Goal: Task Accomplishment & Management: Complete application form

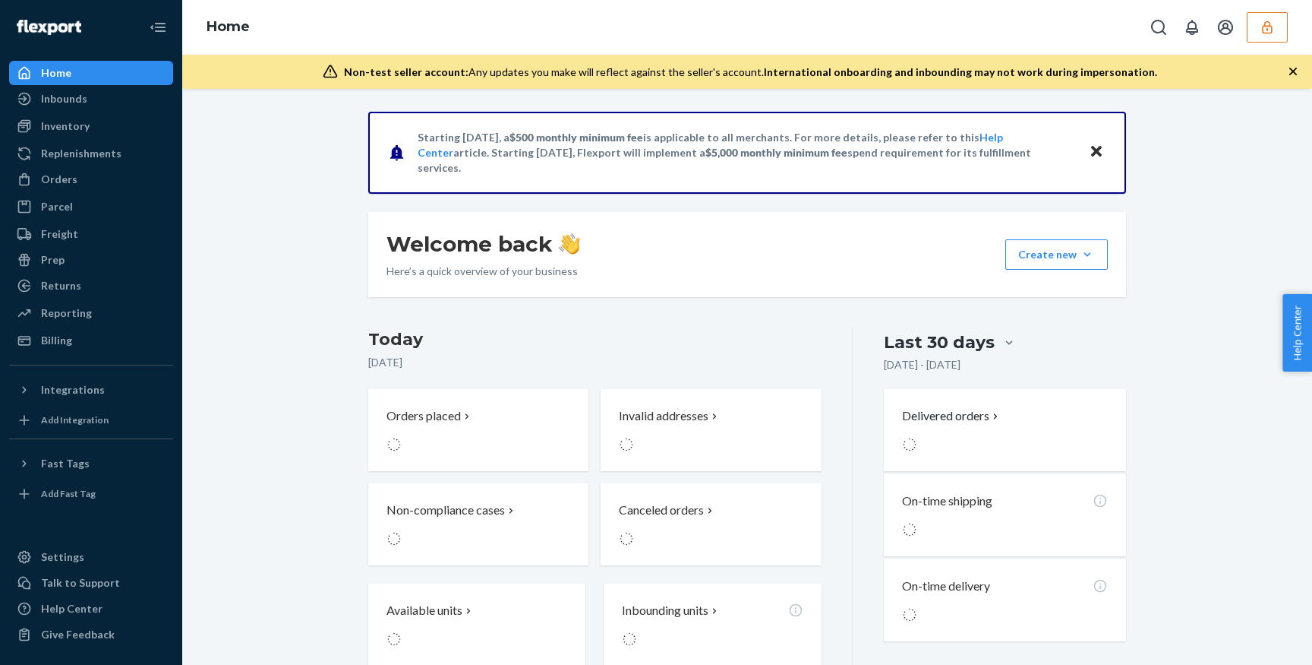
click at [1283, 14] on button "button" at bounding box center [1267, 27] width 41 height 30
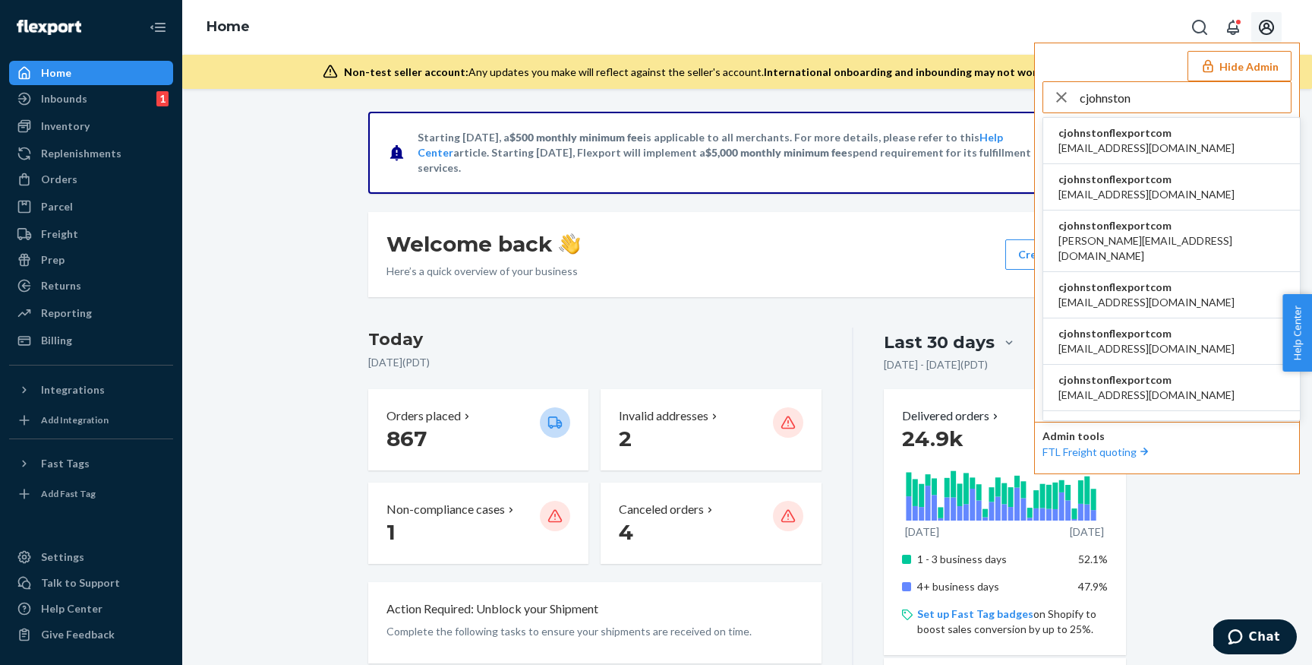
type input "cjohnston"
click at [1163, 144] on li "cjohnstonflexportcom [EMAIL_ADDRESS][DOMAIN_NAME]" at bounding box center [1171, 141] width 257 height 46
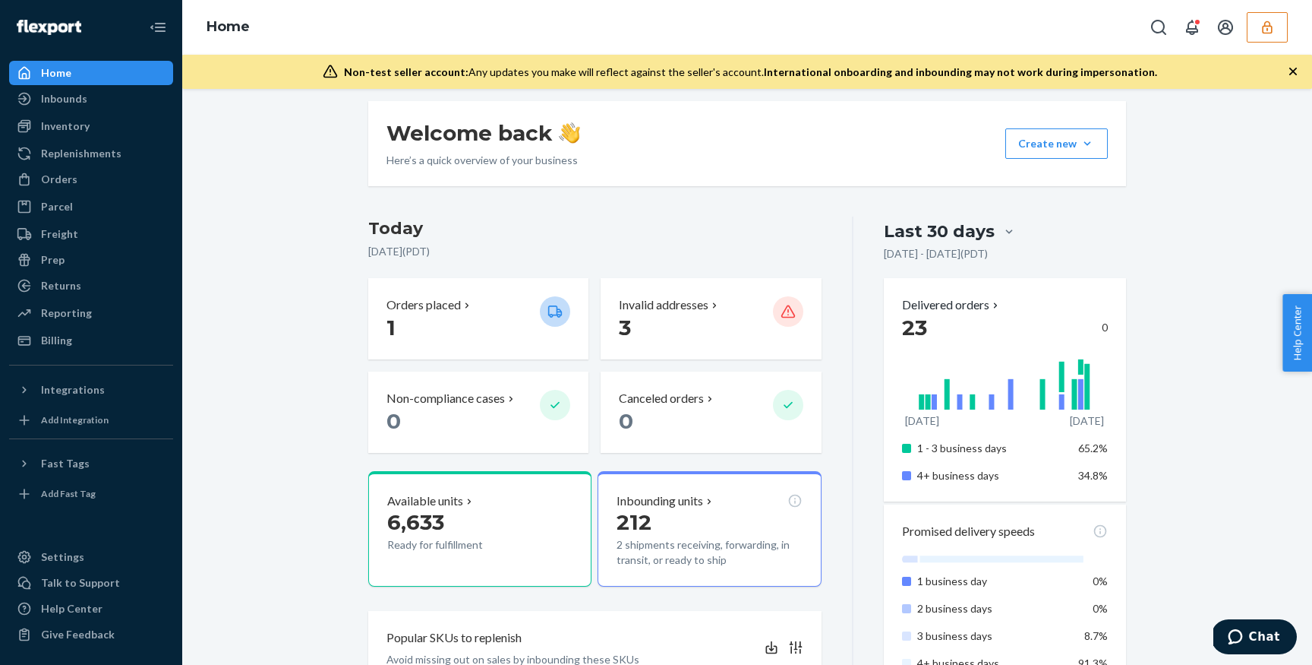
scroll to position [215, 0]
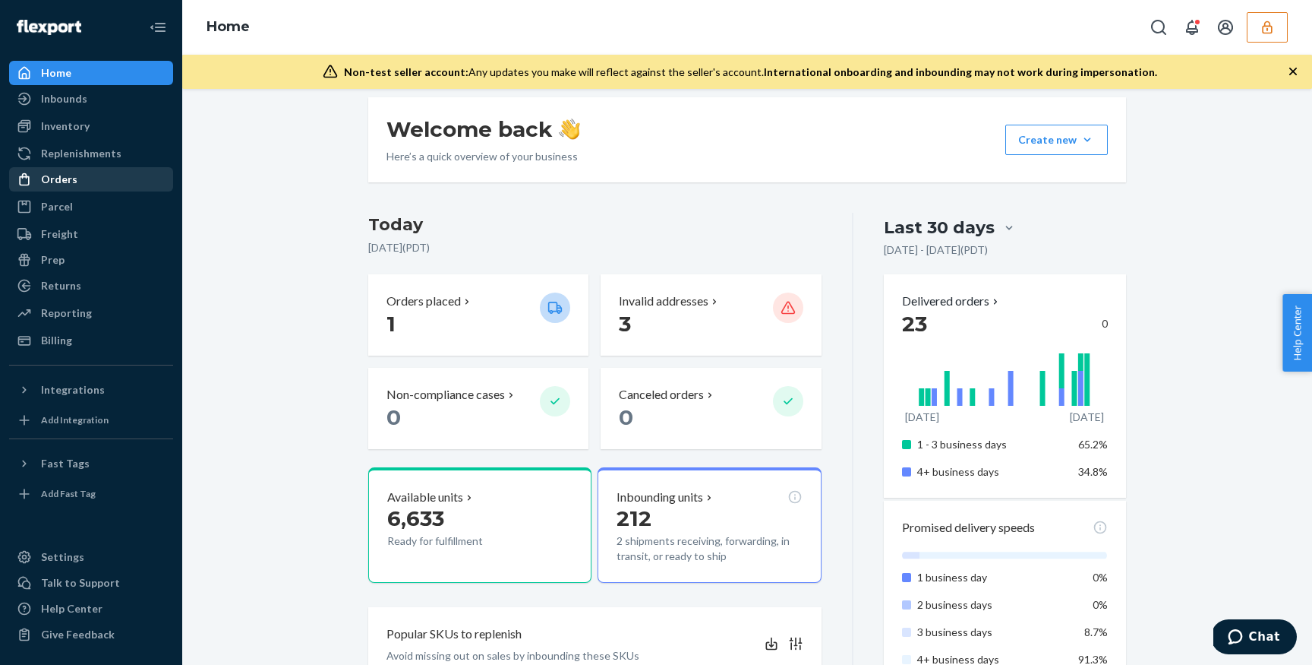
click at [84, 175] on div "Orders" at bounding box center [91, 179] width 161 height 21
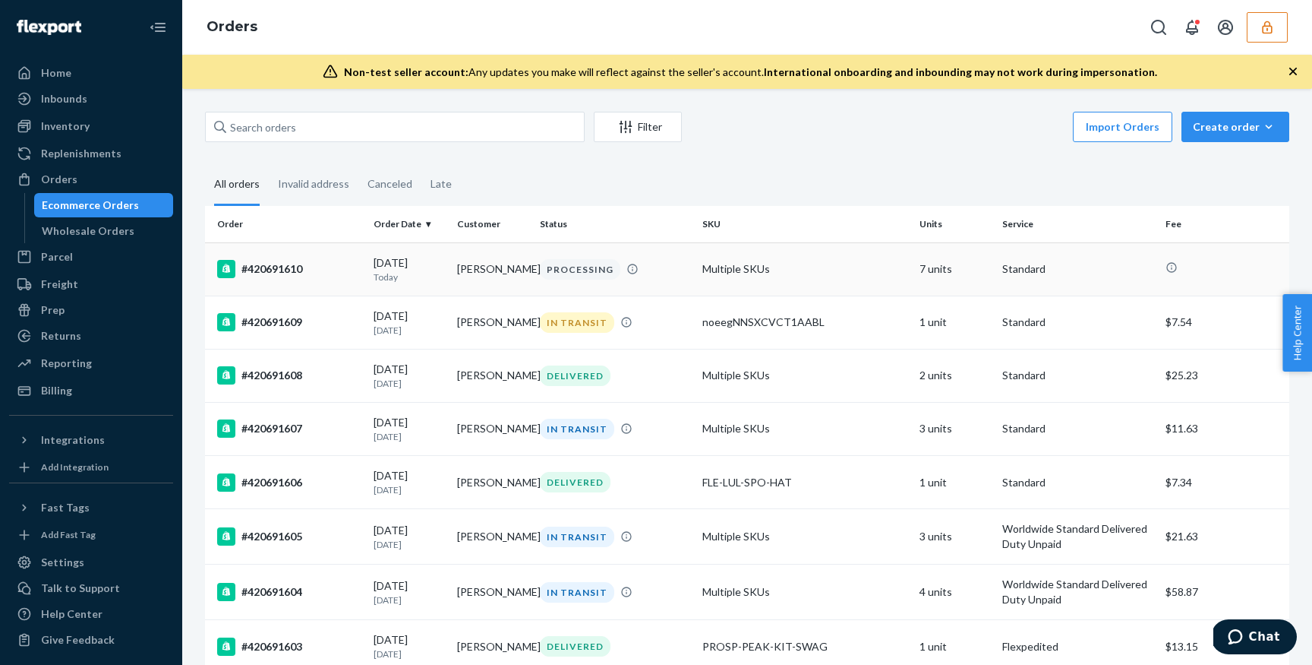
click at [403, 283] on p "Today" at bounding box center [409, 276] width 71 height 13
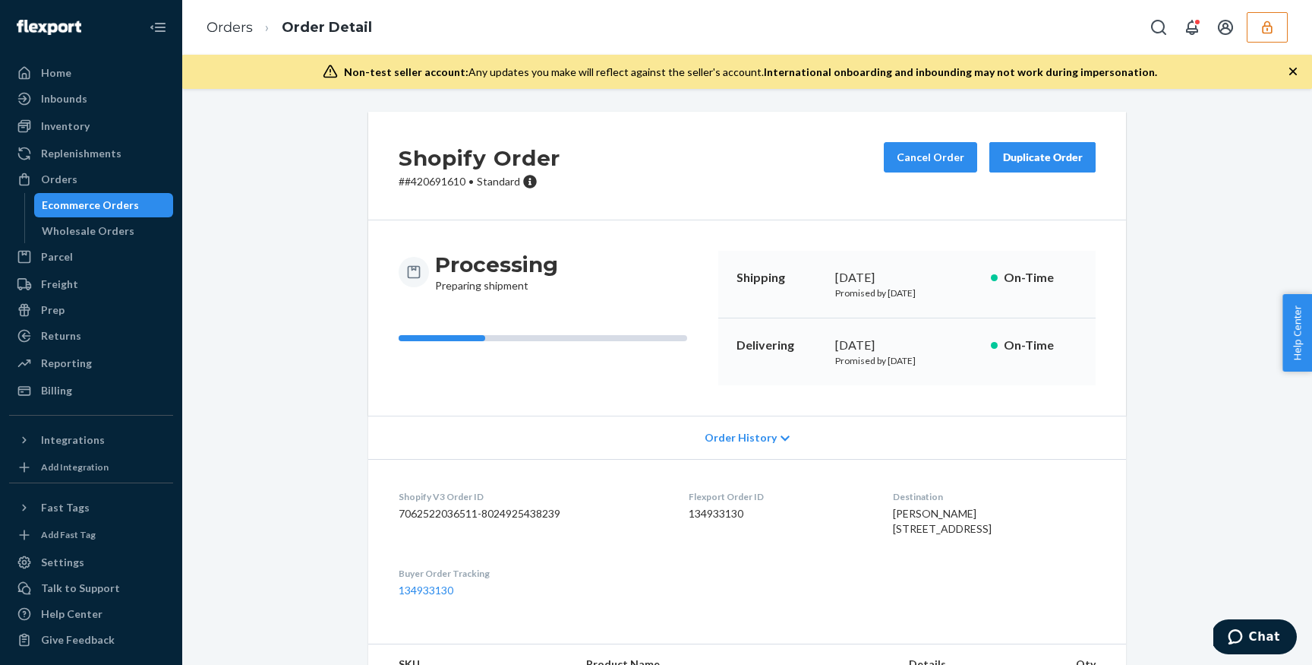
click at [1262, 27] on icon "button" at bounding box center [1267, 27] width 10 height 13
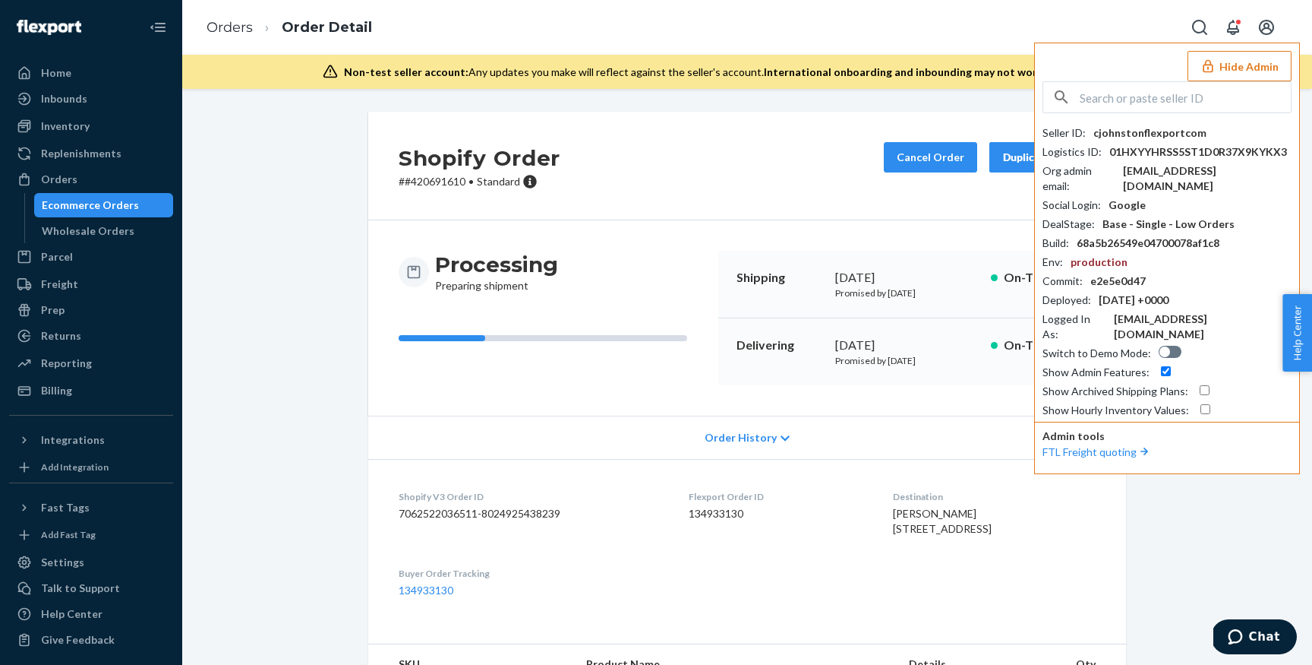
click at [692, 144] on div "Shopify Order # #420691610 • Standard Cancel Order Duplicate Order" at bounding box center [747, 166] width 758 height 109
click at [111, 210] on div "Ecommerce Orders" at bounding box center [90, 204] width 97 height 15
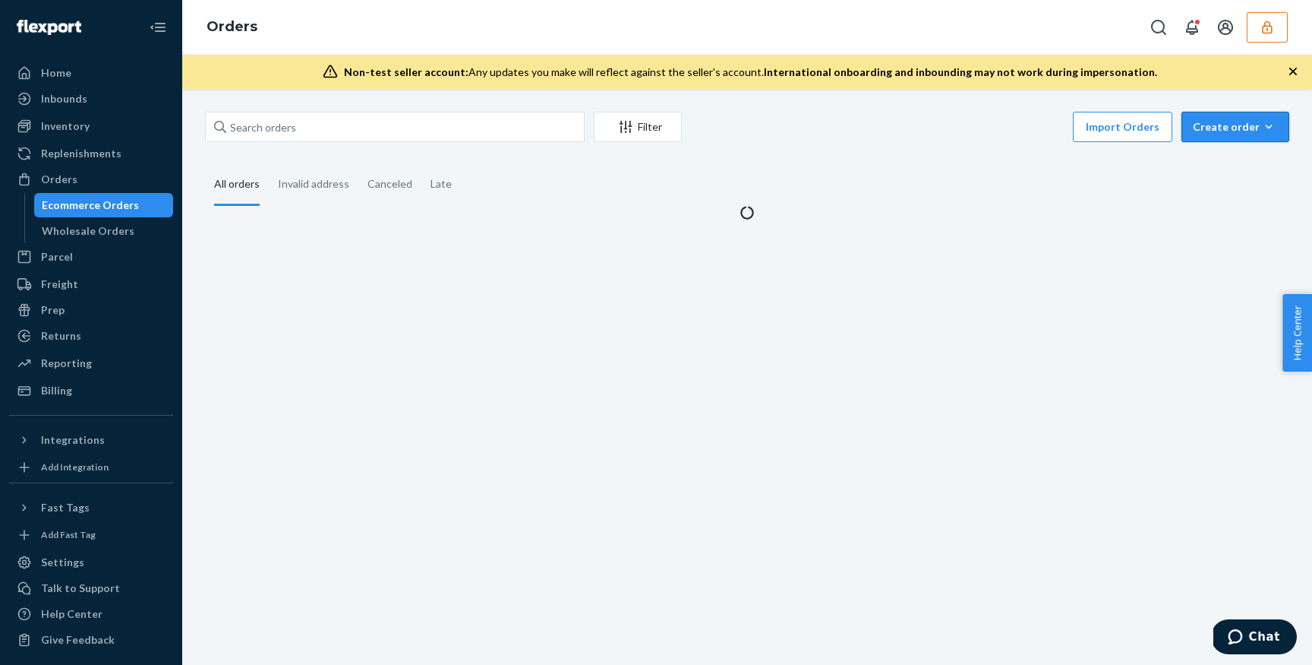
click at [1216, 124] on div "Create order" at bounding box center [1235, 126] width 85 height 15
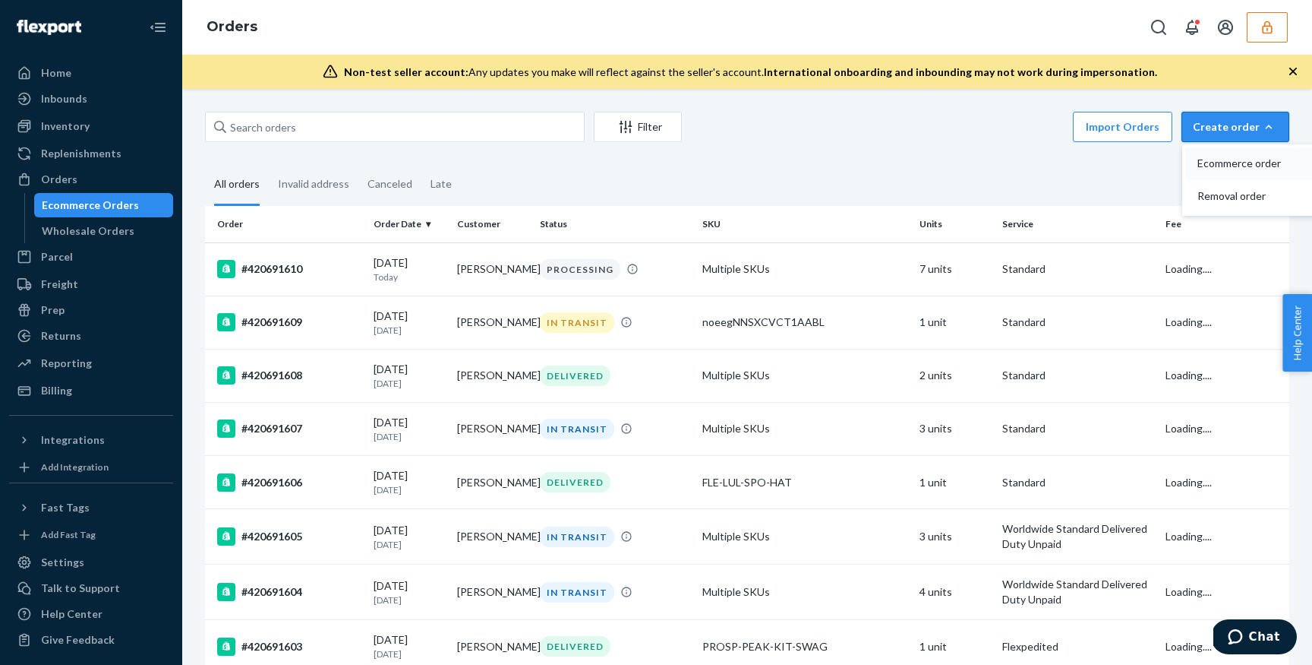
click at [1223, 171] on button "Ecommerce order" at bounding box center [1258, 163] width 146 height 33
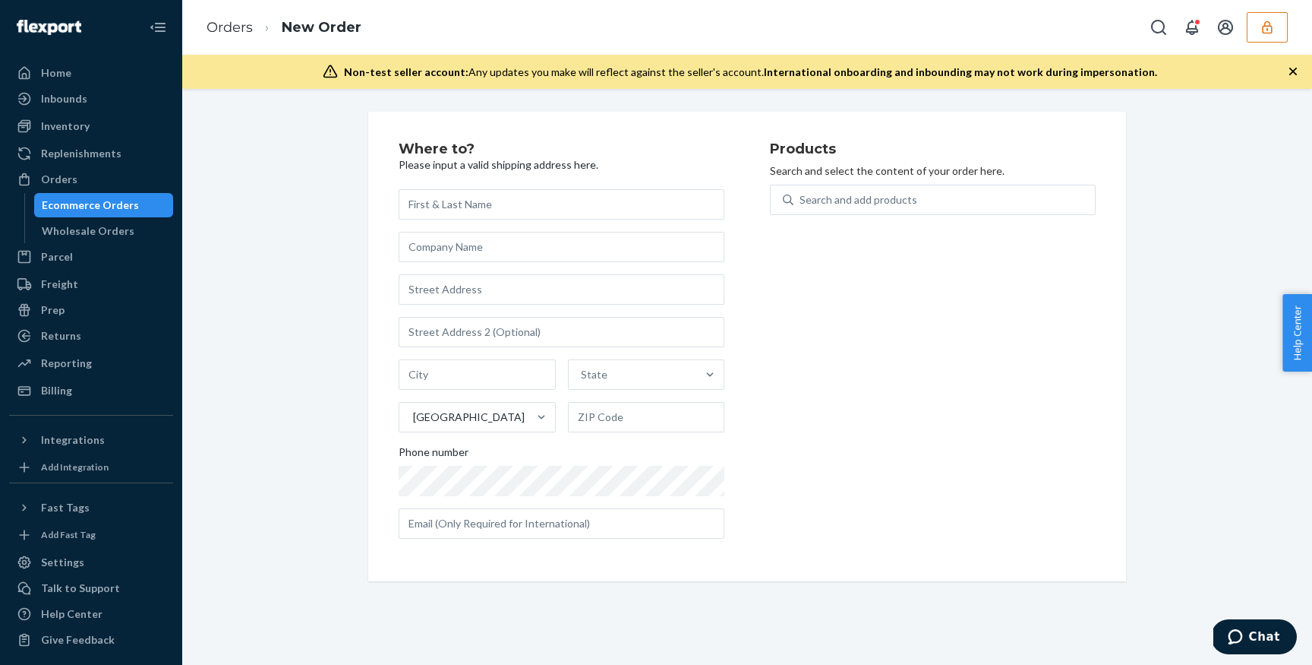
click at [541, 207] on input "text" at bounding box center [562, 204] width 326 height 30
click at [839, 197] on div "Search and add products" at bounding box center [859, 199] width 118 height 15
click at [801, 197] on input "0 results available. Use Up and Down to choose options, press Enter to select t…" at bounding box center [801, 199] width 2 height 15
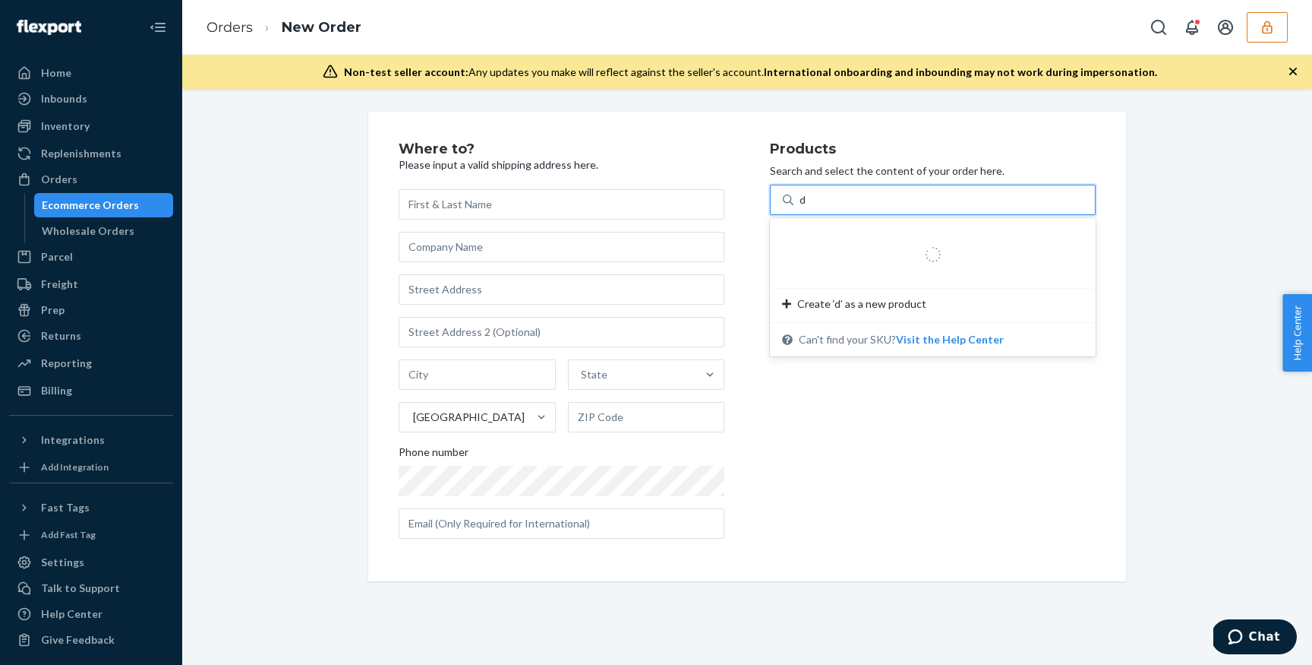
type input "ds"
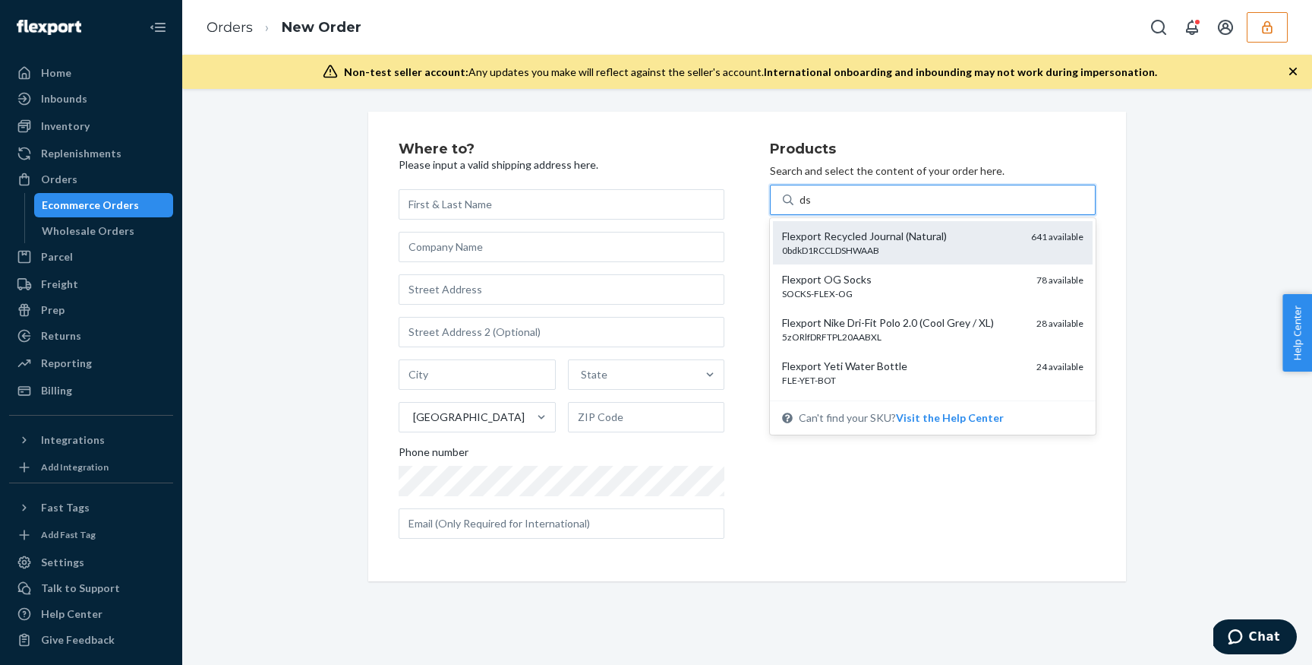
click at [854, 256] on div "0bdkD1RCCLDSHWAAB" at bounding box center [900, 250] width 237 height 13
click at [812, 207] on input "ds" at bounding box center [806, 199] width 12 height 15
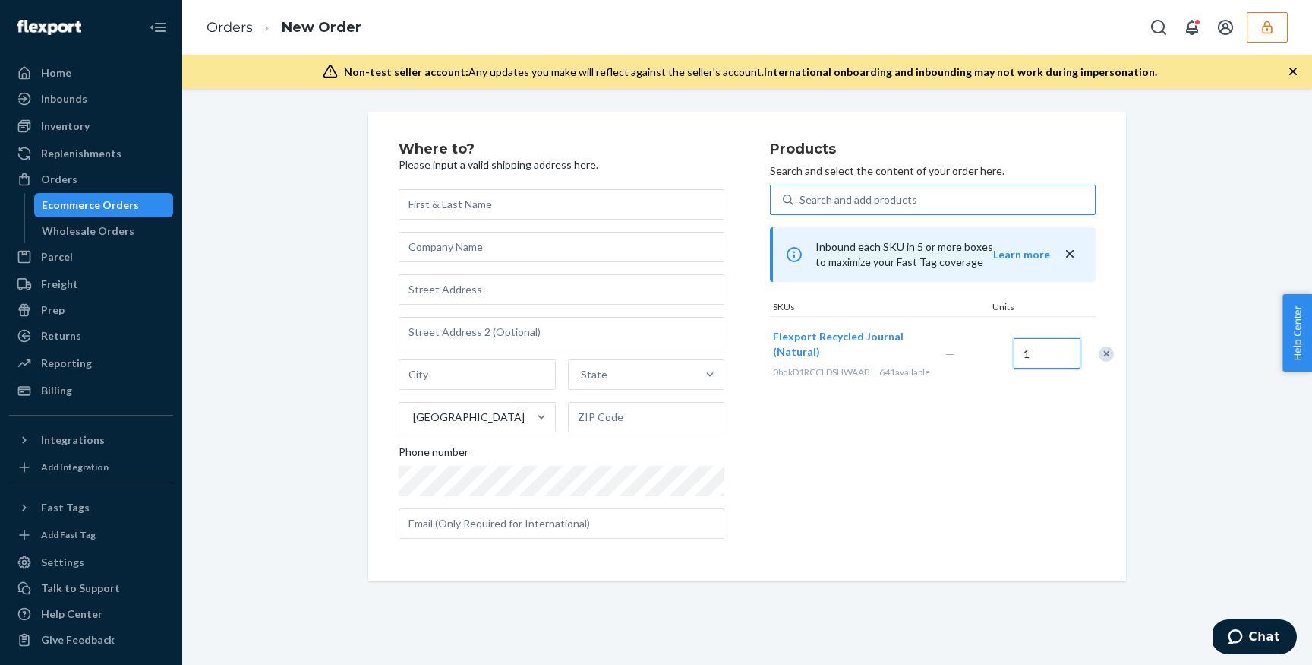
click at [1017, 368] on input "1" at bounding box center [1047, 353] width 67 height 30
click at [1034, 363] on input "1" at bounding box center [1047, 353] width 67 height 30
type input "10"
click at [471, 200] on input "text" at bounding box center [562, 204] width 326 height 30
type input "Test"
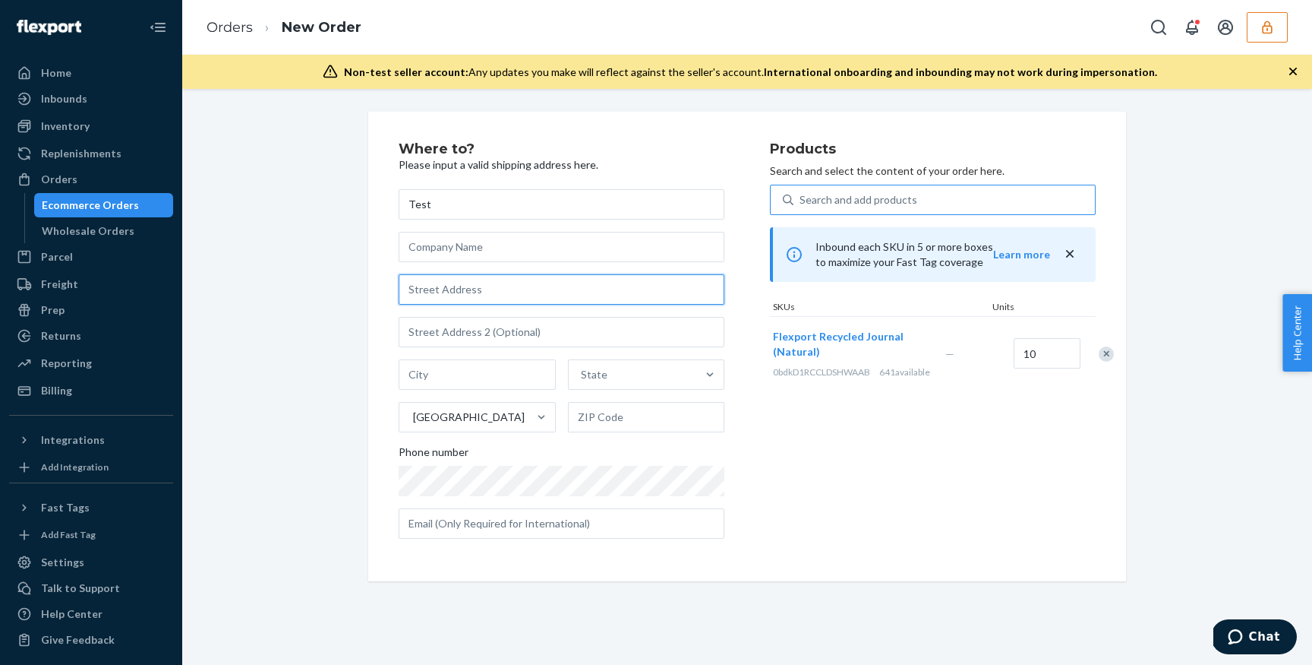
click at [466, 297] on input "text" at bounding box center [562, 289] width 326 height 30
type input "1200 12th Avenue South"
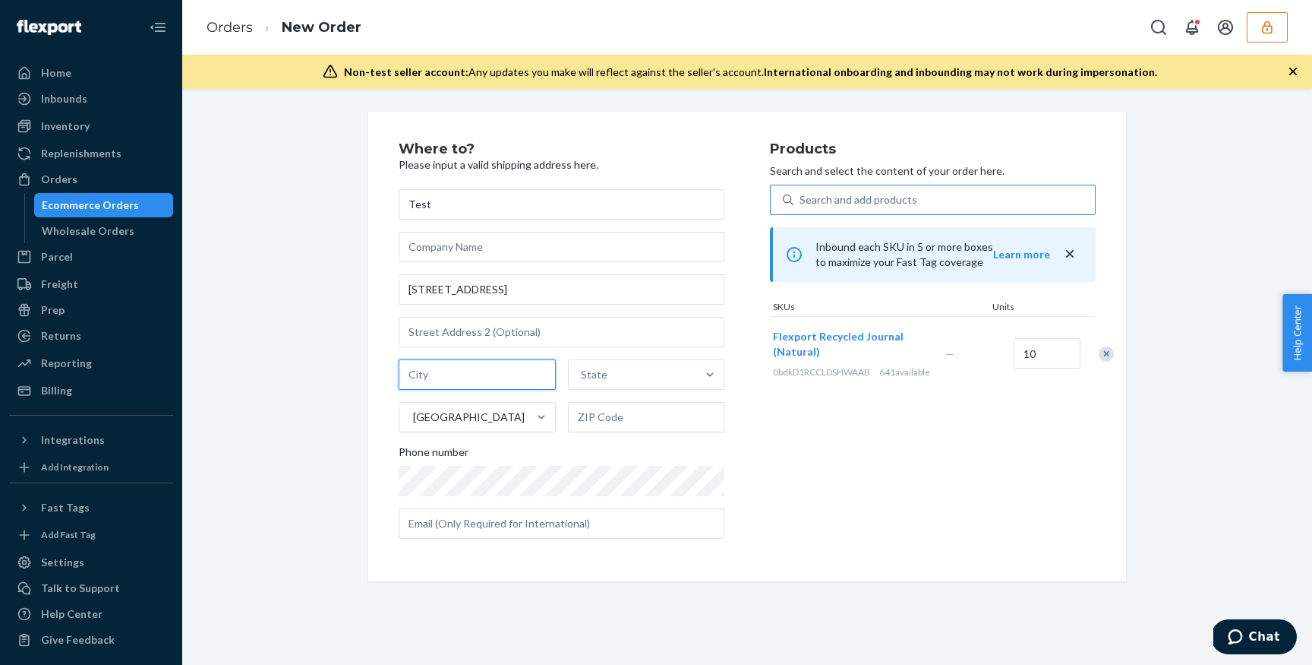
type input "Seattle"
type input "Washington"
type input "98144"
type input "1200 12th Ave S"
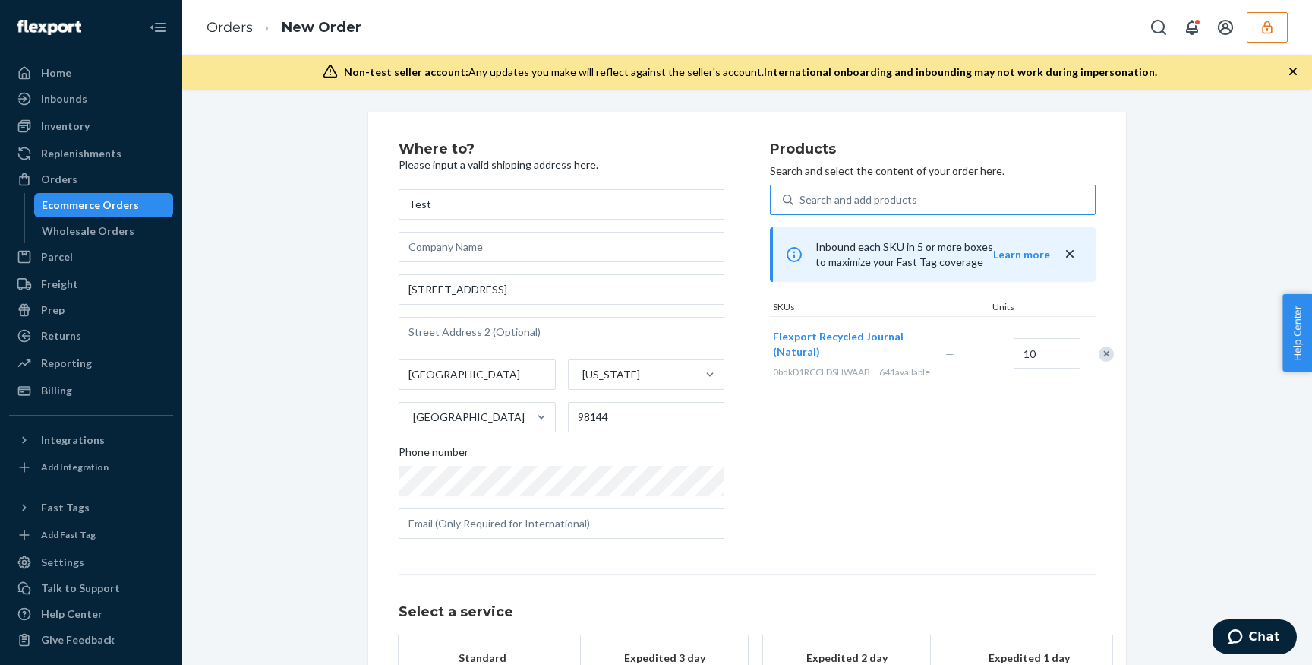
scroll to position [106, 0]
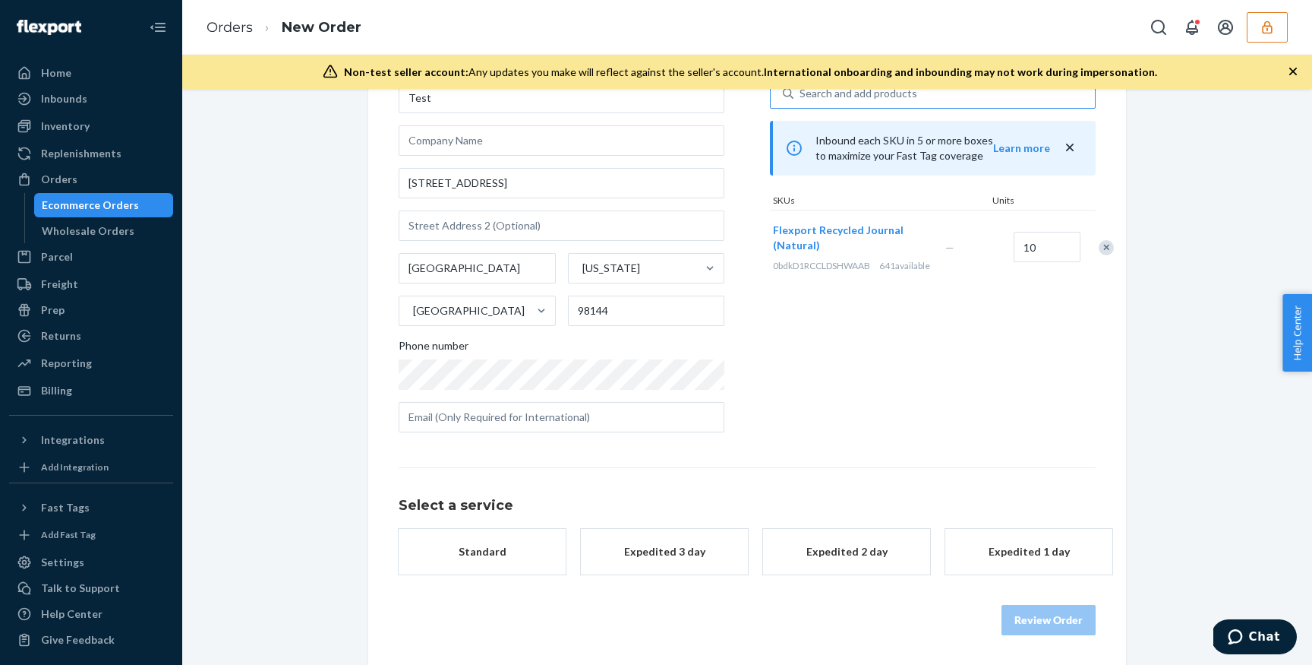
click at [515, 552] on div "Standard" at bounding box center [482, 551] width 122 height 15
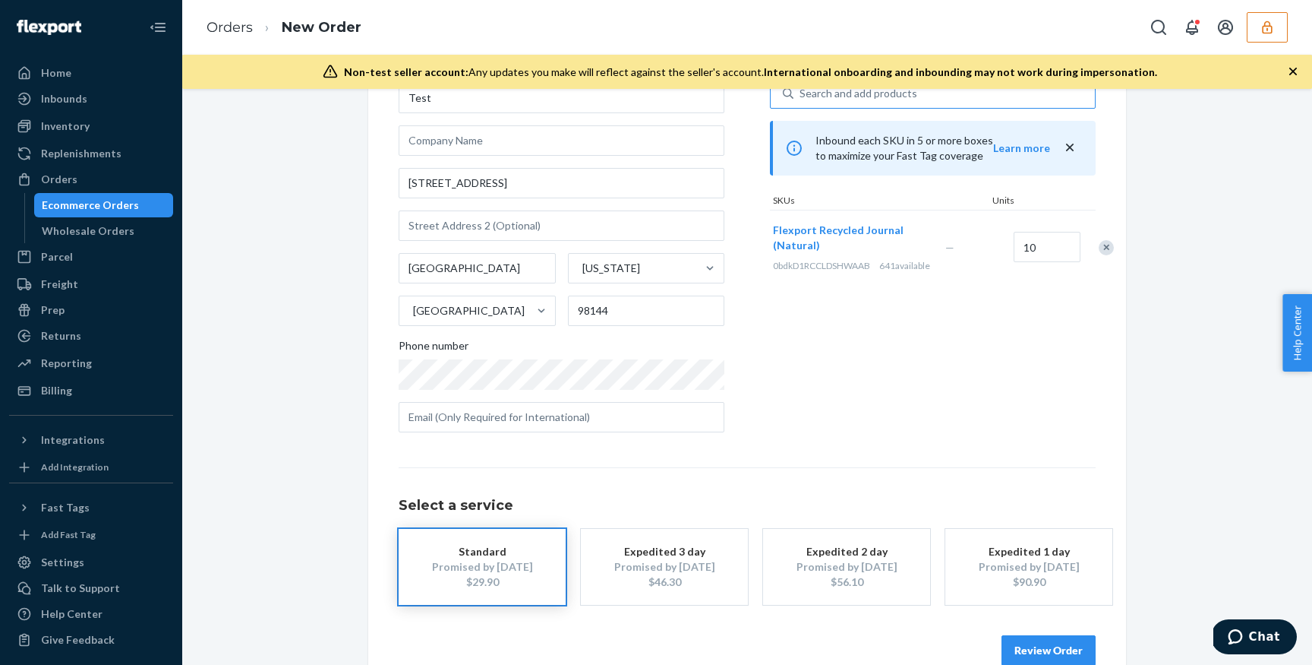
scroll to position [137, 0]
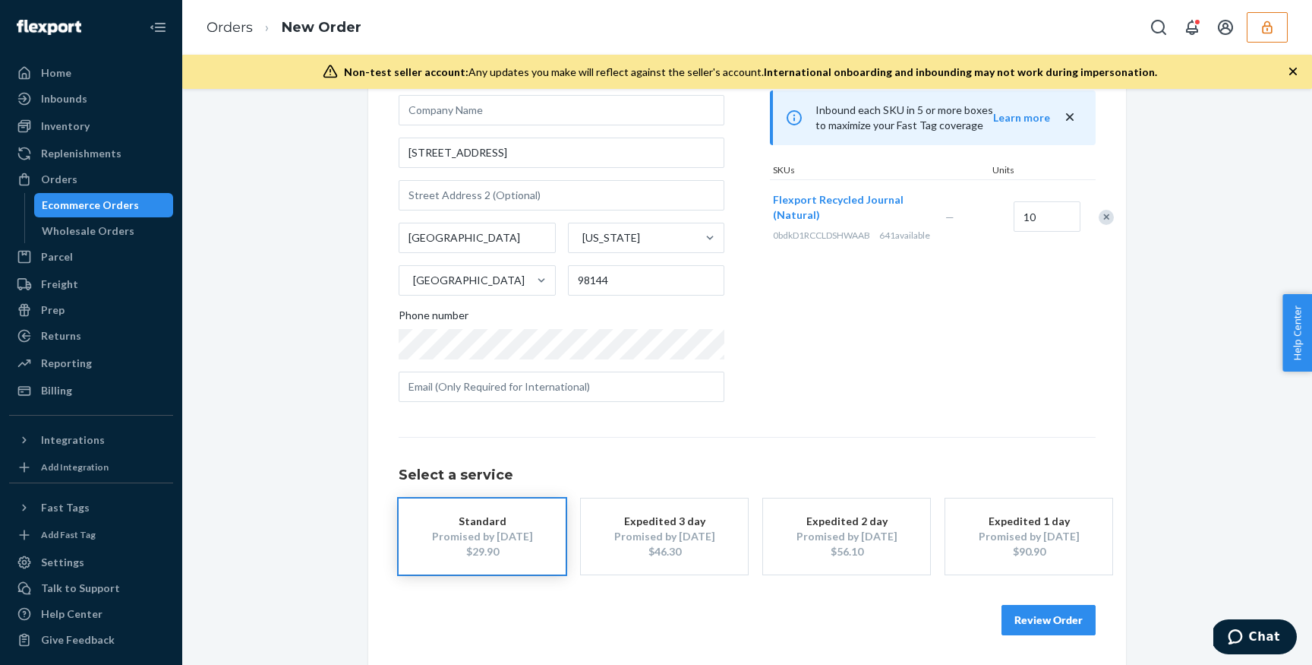
click at [1054, 622] on button "Review Order" at bounding box center [1049, 620] width 94 height 30
